Goal: Check status: Check status

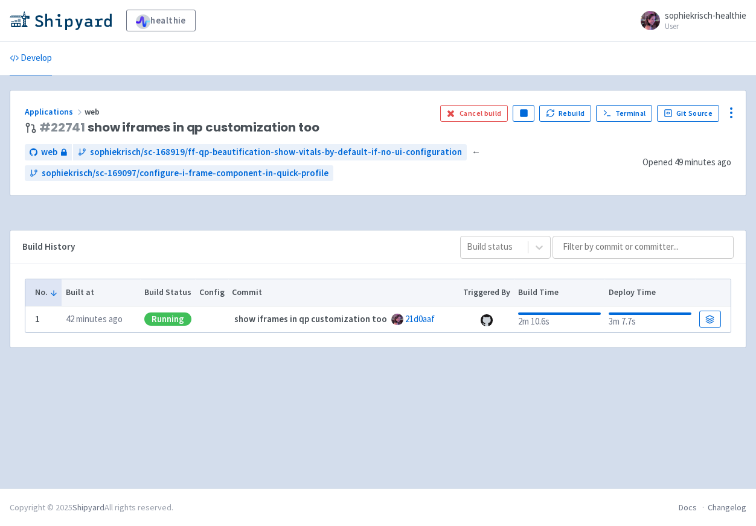
click at [372, 194] on div "Applications web # 22741 show iframes in qp customization too Cancel build Paus…" at bounding box center [377, 144] width 735 height 106
click at [455, 117] on link "Visit" at bounding box center [467, 113] width 41 height 17
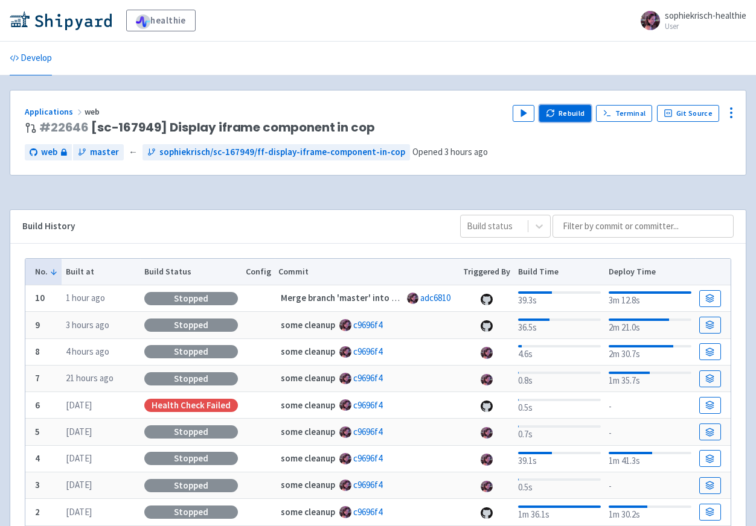
click at [574, 120] on button "Rebuild" at bounding box center [565, 113] width 52 height 17
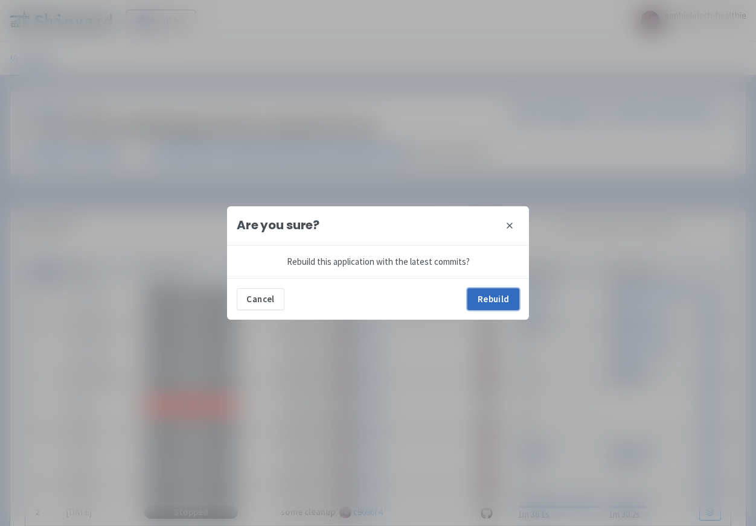
click at [482, 298] on button "Rebuild" at bounding box center [493, 300] width 52 height 22
